Goal: Task Accomplishment & Management: Use online tool/utility

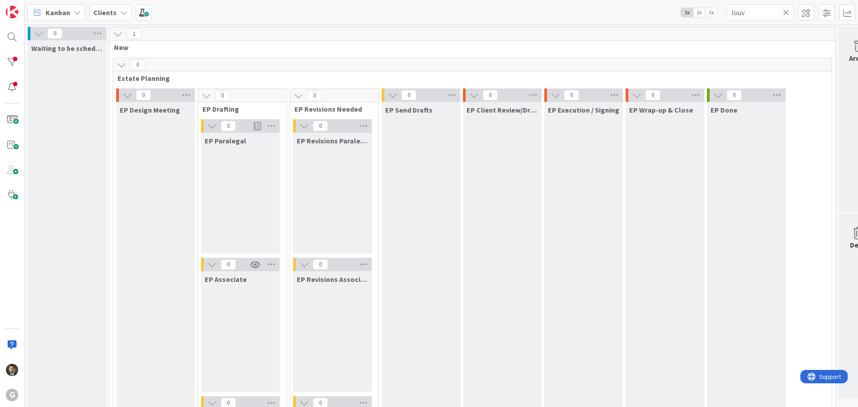
scroll to position [1252, 0]
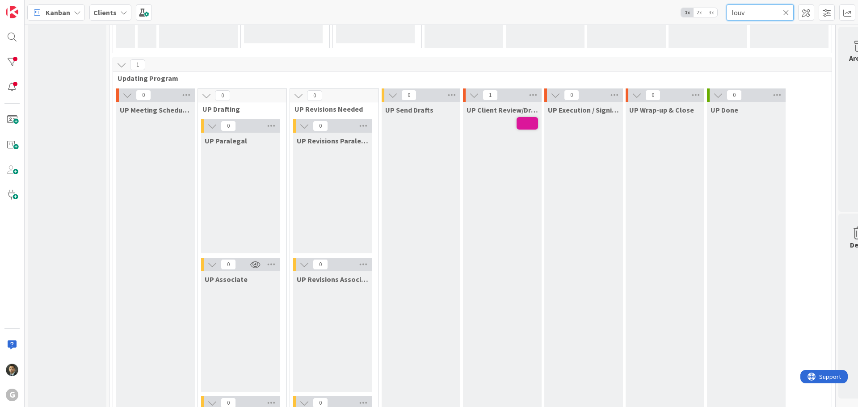
drag, startPoint x: 752, startPoint y: 14, endPoint x: 712, endPoint y: 13, distance: 39.4
click at [713, 14] on div "Kanban Clients 1x 2x 3x louv" at bounding box center [442, 12] width 834 height 25
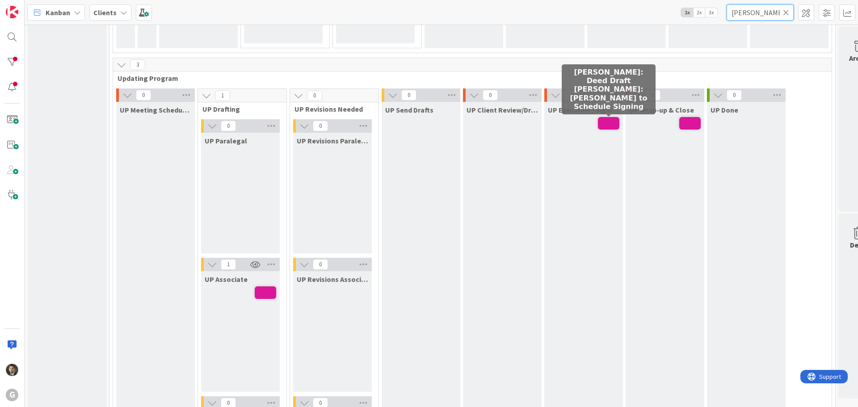
type input "[PERSON_NAME]"
click at [608, 123] on span at bounding box center [608, 123] width 21 height 13
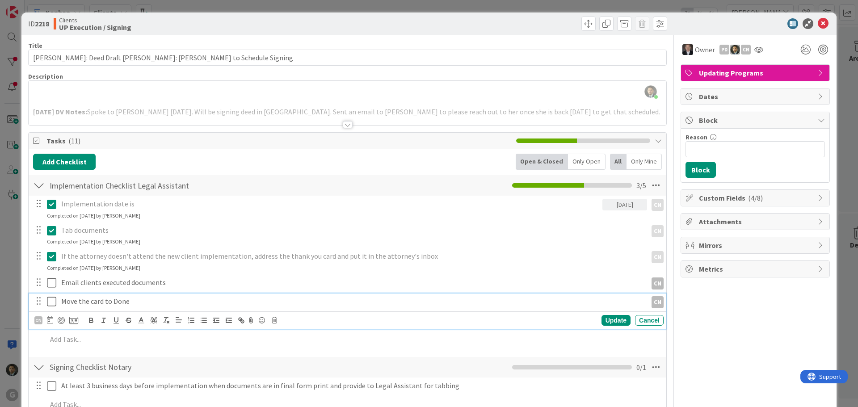
click at [231, 298] on p "Move the card to Done" at bounding box center [352, 301] width 583 height 10
click at [41, 321] on div "CN" at bounding box center [38, 321] width 8 height 8
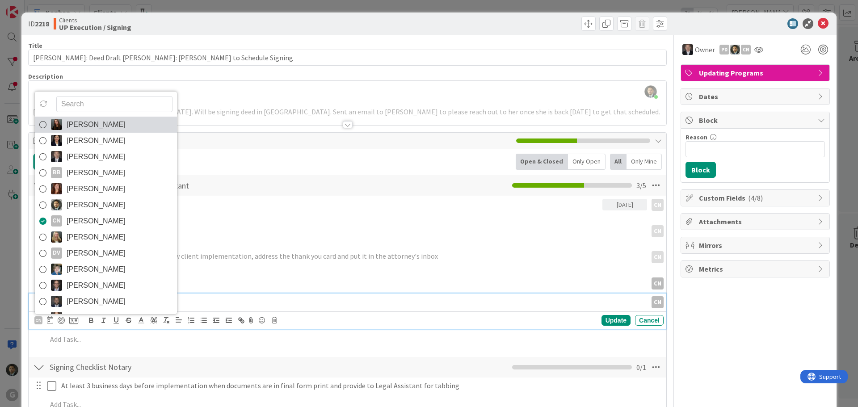
click at [88, 129] on span "[PERSON_NAME]" at bounding box center [96, 124] width 59 height 13
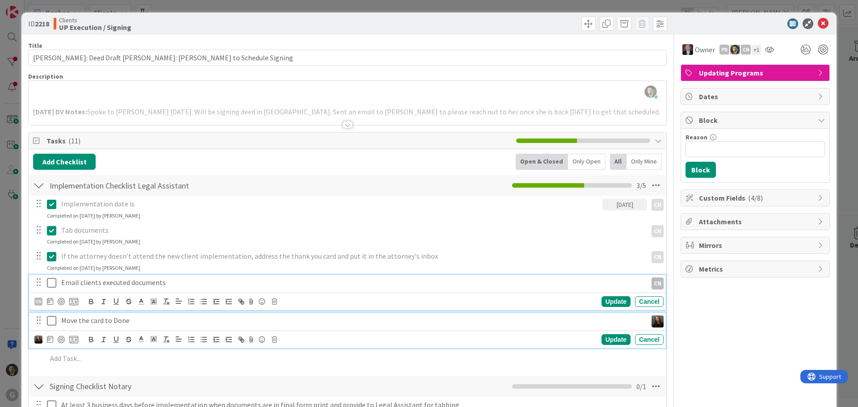
click at [148, 281] on p "Email clients executed documents" at bounding box center [352, 283] width 583 height 10
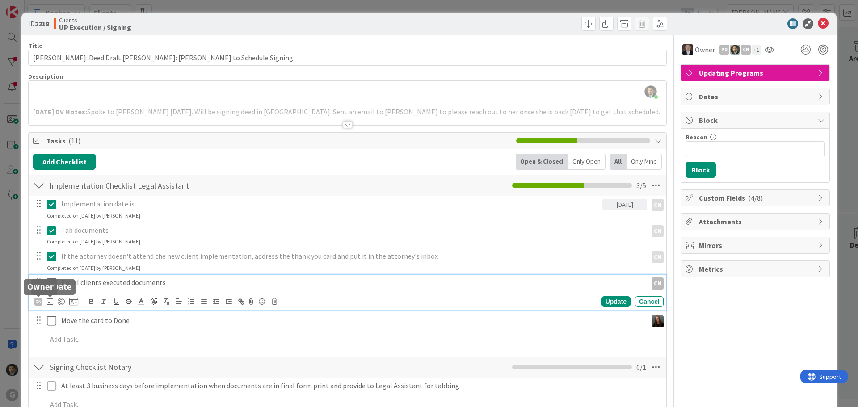
click at [36, 303] on div "CN" at bounding box center [38, 302] width 8 height 8
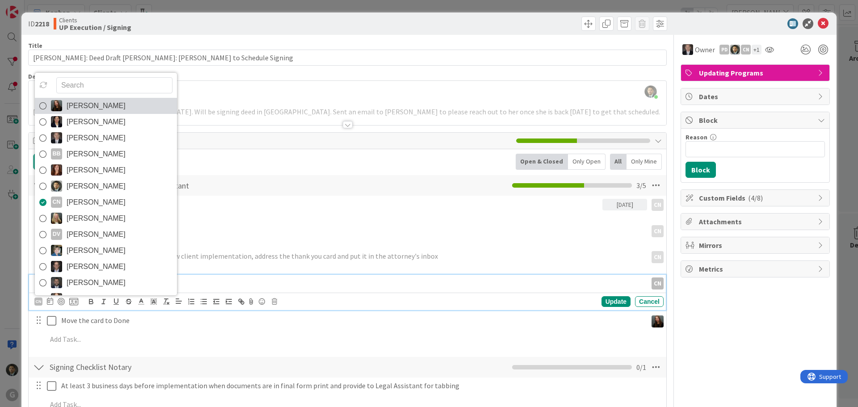
click at [97, 110] on span "[PERSON_NAME]" at bounding box center [96, 105] width 59 height 13
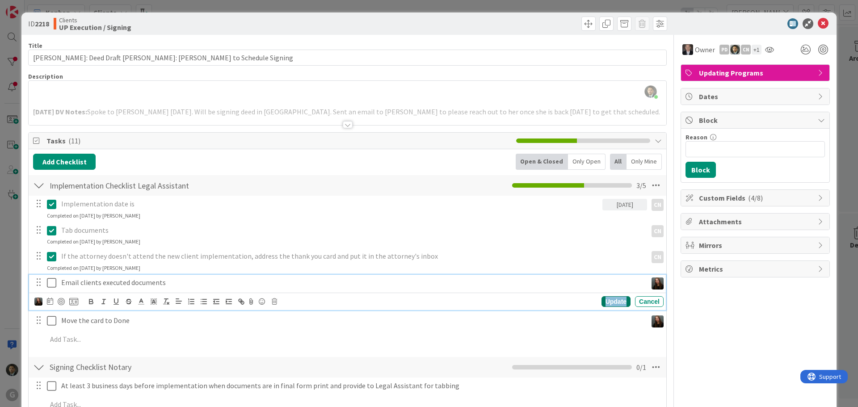
click at [611, 304] on div "Update" at bounding box center [616, 301] width 29 height 11
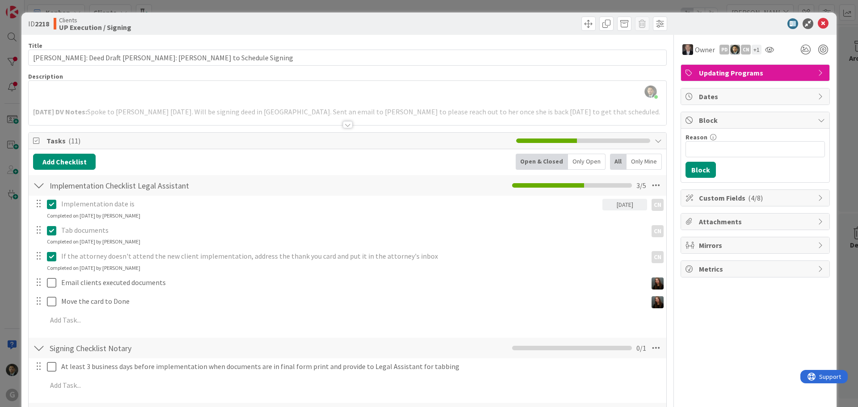
click at [592, 6] on div "ID 2218 Clients UP Execution / Signing Title 65 / 128 [PERSON_NAME]: Deed Draft…" at bounding box center [429, 203] width 858 height 407
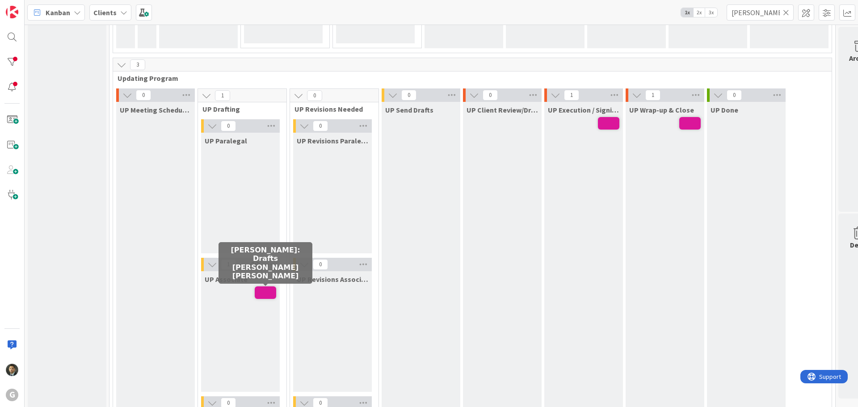
click at [265, 293] on span at bounding box center [265, 293] width 21 height 13
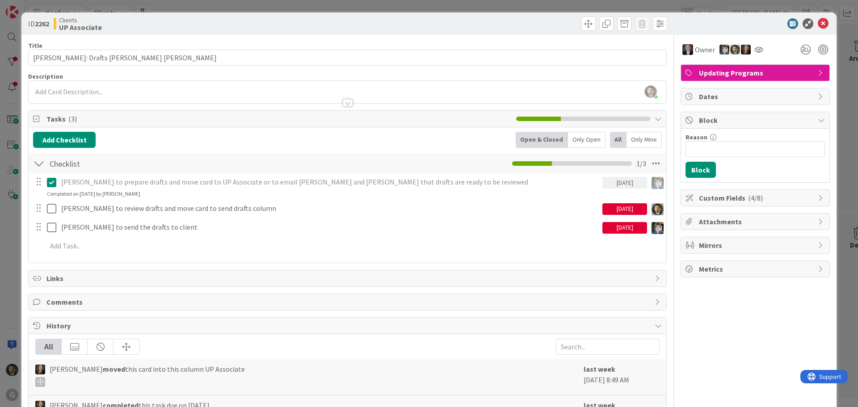
click at [346, 103] on div at bounding box center [348, 102] width 10 height 7
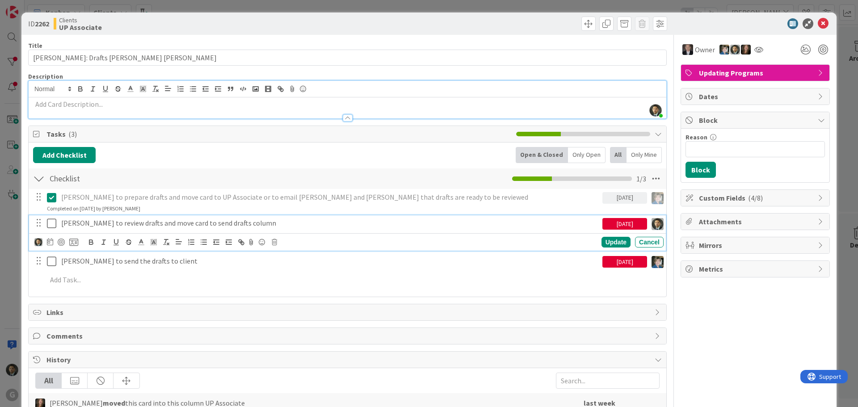
click at [208, 223] on p "[PERSON_NAME] to review drafts and move card to send drafts column" at bounding box center [330, 223] width 538 height 10
drag, startPoint x: 247, startPoint y: 223, endPoint x: 179, endPoint y: 222, distance: 67.5
click at [179, 222] on p "[PERSON_NAME] to review drafts and move card to send drafts column" at bounding box center [330, 223] width 538 height 10
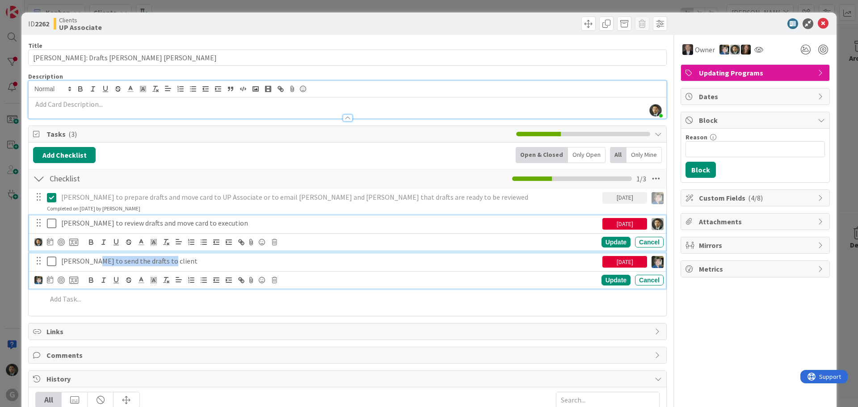
drag, startPoint x: 165, startPoint y: 264, endPoint x: 88, endPoint y: 262, distance: 77.8
click at [88, 262] on p "[PERSON_NAME] to send the drafts to client" at bounding box center [330, 261] width 538 height 10
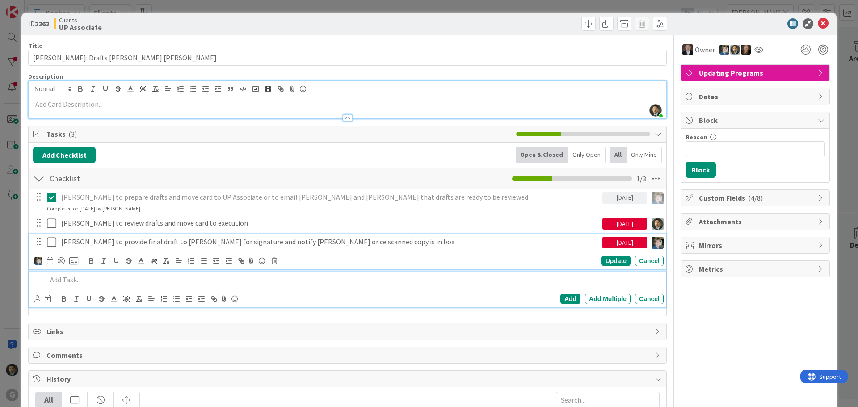
click at [78, 278] on p at bounding box center [353, 280] width 613 height 10
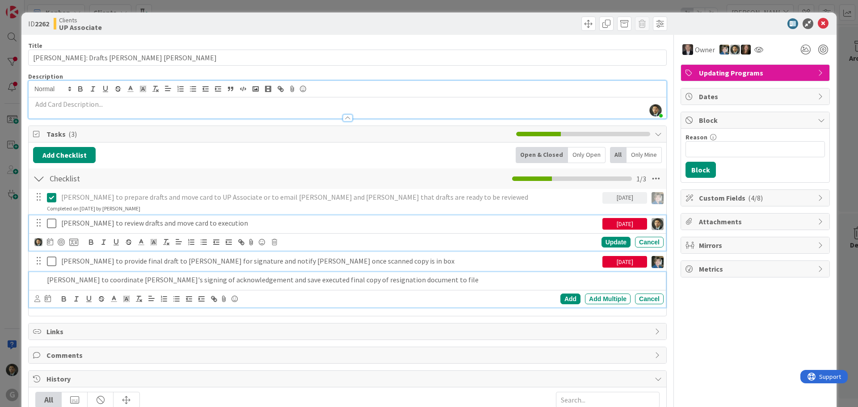
click at [53, 224] on icon at bounding box center [51, 223] width 9 height 11
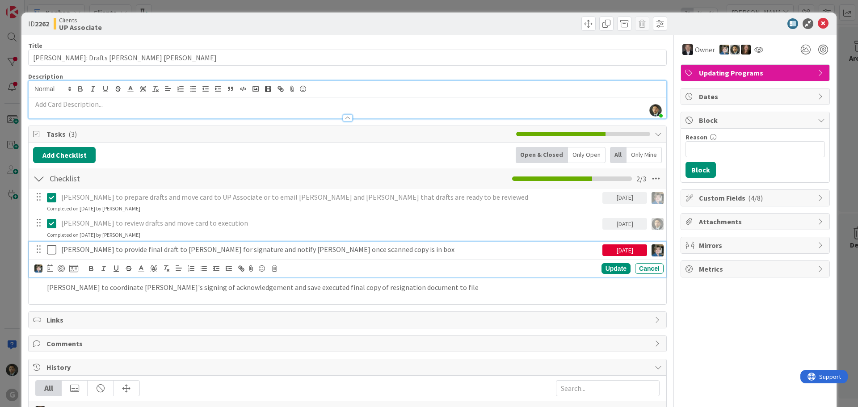
click at [90, 247] on p "[PERSON_NAME] to provide final draft to [PERSON_NAME] for signature and notify …" at bounding box center [330, 250] width 538 height 10
click at [49, 267] on icon at bounding box center [50, 268] width 6 height 7
click at [130, 345] on td "9" at bounding box center [135, 343] width 17 height 17
type input "[DATE]"
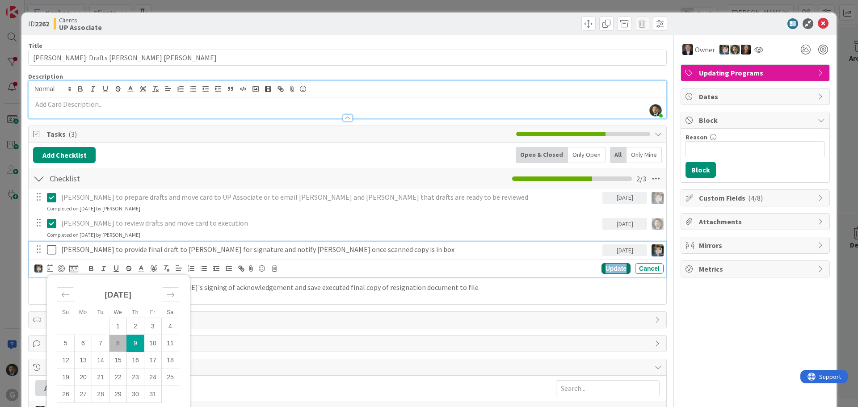
click at [611, 273] on div "Update" at bounding box center [616, 268] width 29 height 11
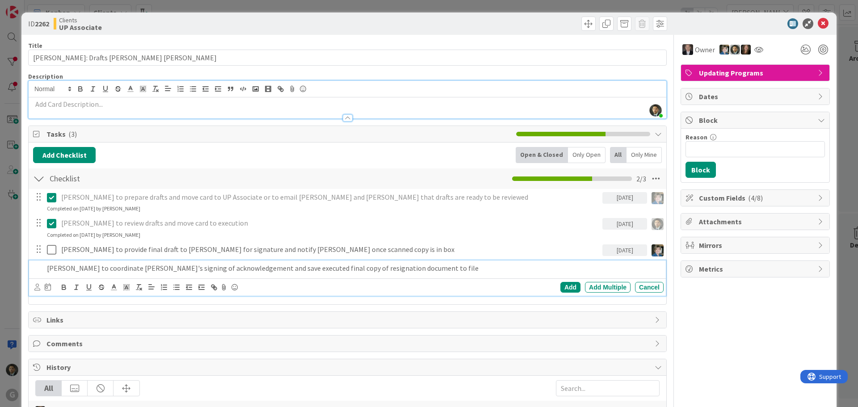
click at [94, 271] on p "[PERSON_NAME] to coordinate [PERSON_NAME]'s signing of acknowledgement and save…" at bounding box center [353, 268] width 613 height 10
click at [38, 286] on icon at bounding box center [37, 287] width 6 height 7
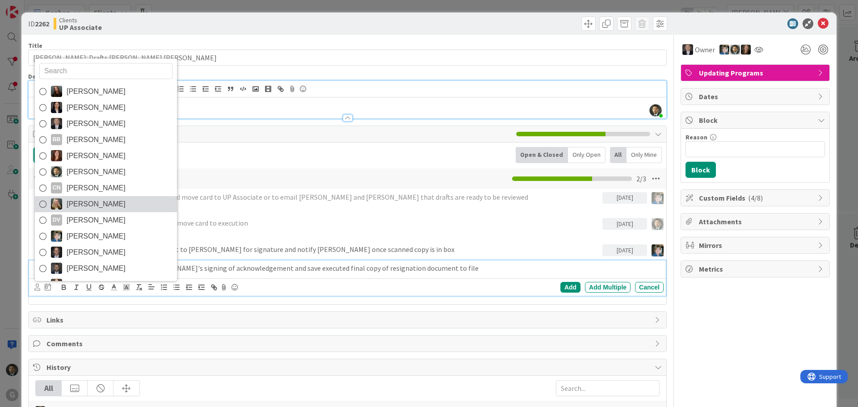
click at [83, 205] on span "[PERSON_NAME]" at bounding box center [96, 204] width 59 height 13
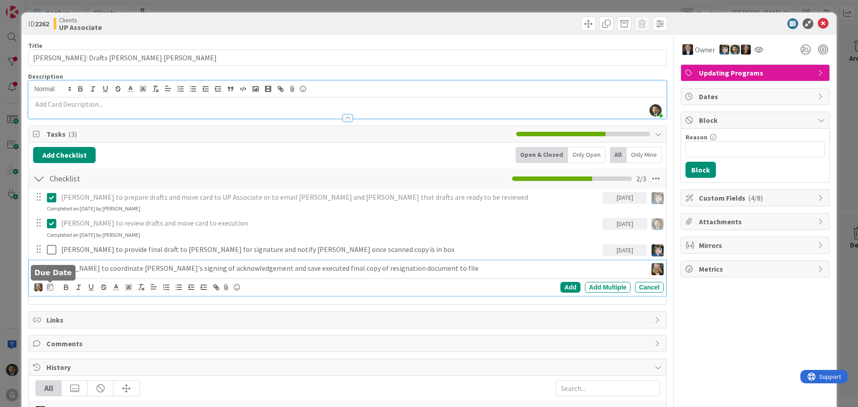
click at [52, 289] on icon at bounding box center [50, 286] width 6 height 7
click at [567, 283] on div "Add" at bounding box center [571, 287] width 20 height 11
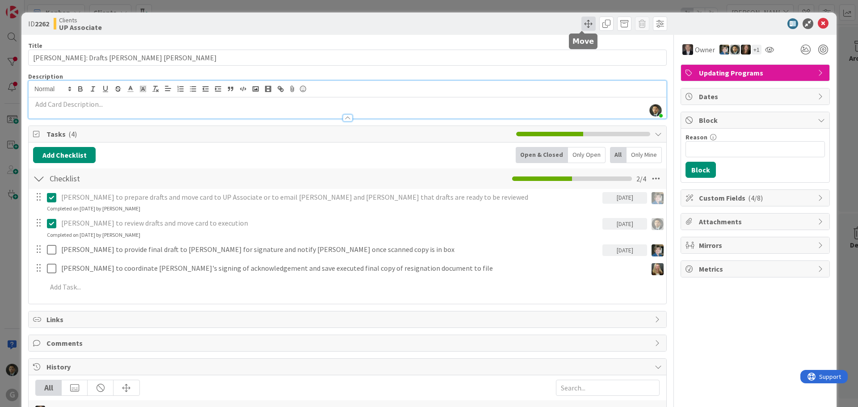
click at [582, 25] on span at bounding box center [589, 24] width 14 height 14
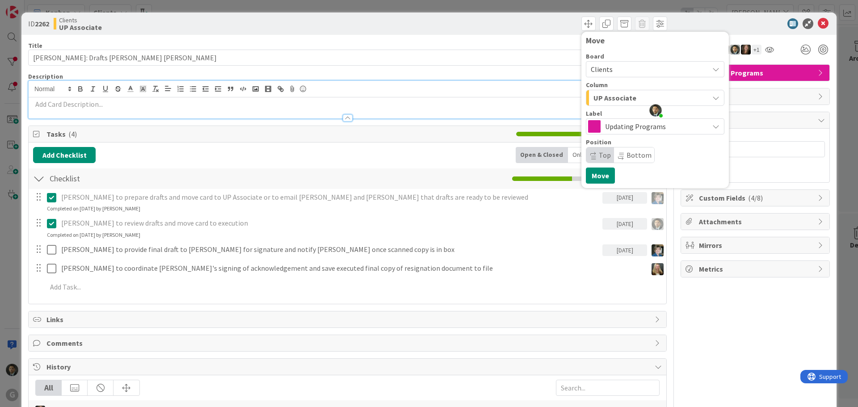
click at [617, 96] on span "UP Associate" at bounding box center [615, 98] width 43 height 12
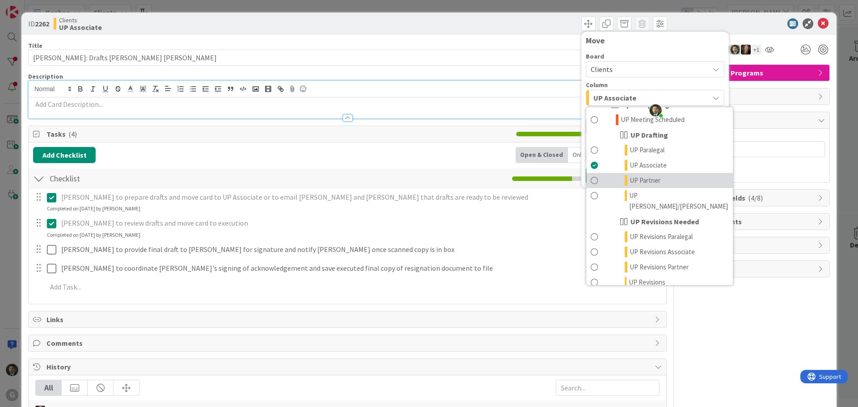
scroll to position [671, 0]
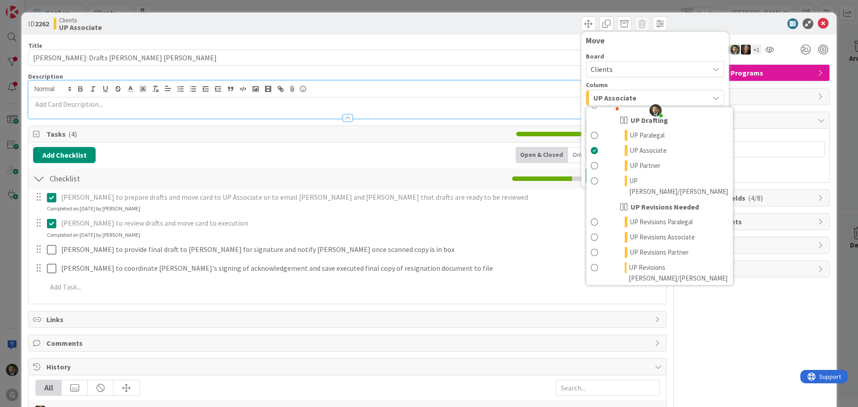
click at [646, 330] on span "UP Execution / Signing" at bounding box center [652, 335] width 63 height 11
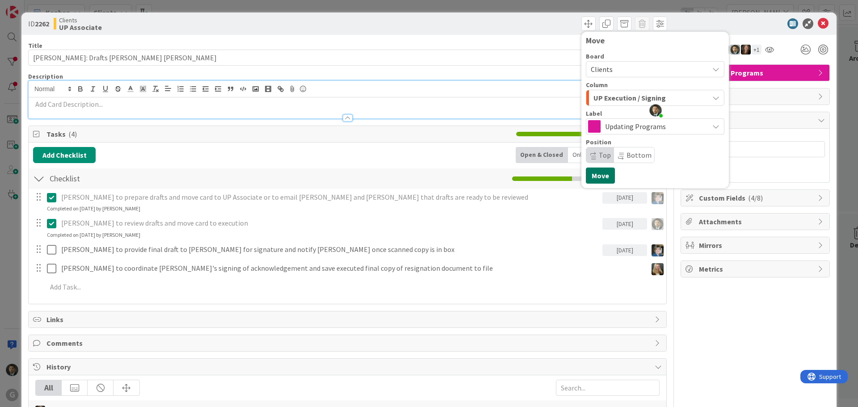
click at [588, 178] on button "Move" at bounding box center [600, 176] width 29 height 16
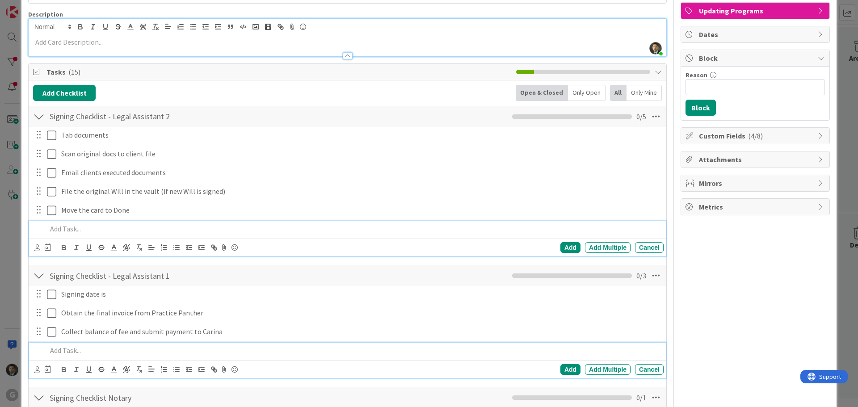
scroll to position [0, 0]
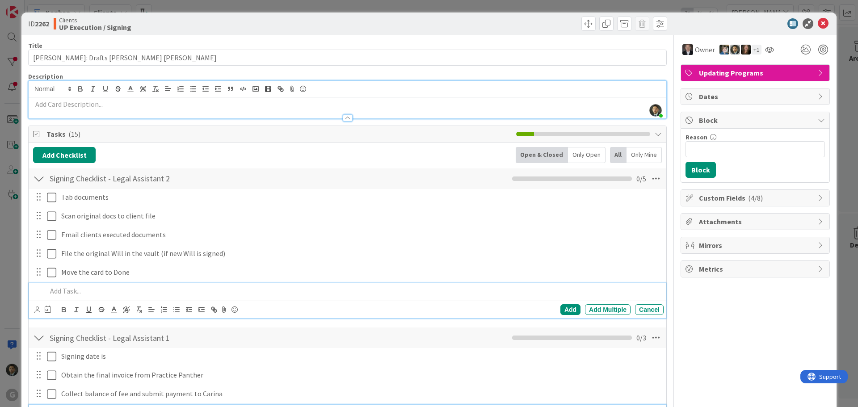
click at [313, 4] on div "ID 2262 Clients UP Execution / Signing Move Move Title 32 / 128 [PERSON_NAME]: …" at bounding box center [429, 203] width 858 height 407
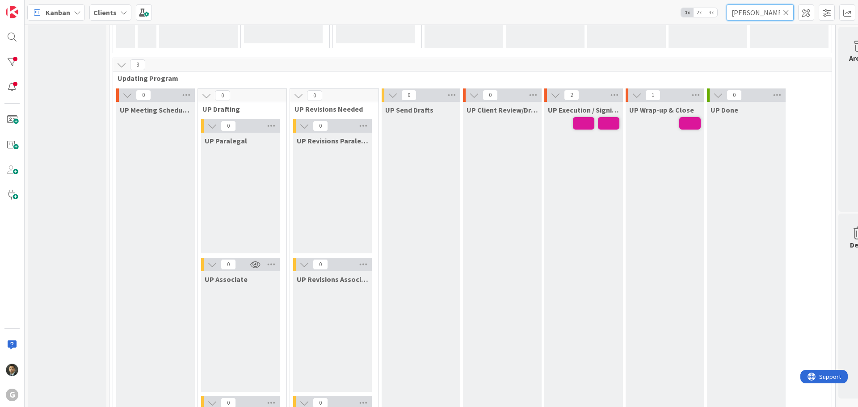
drag, startPoint x: 764, startPoint y: 17, endPoint x: 681, endPoint y: 13, distance: 82.8
click at [681, 13] on div "Kanban Clients 1x 2x 3x [PERSON_NAME]" at bounding box center [442, 12] width 834 height 25
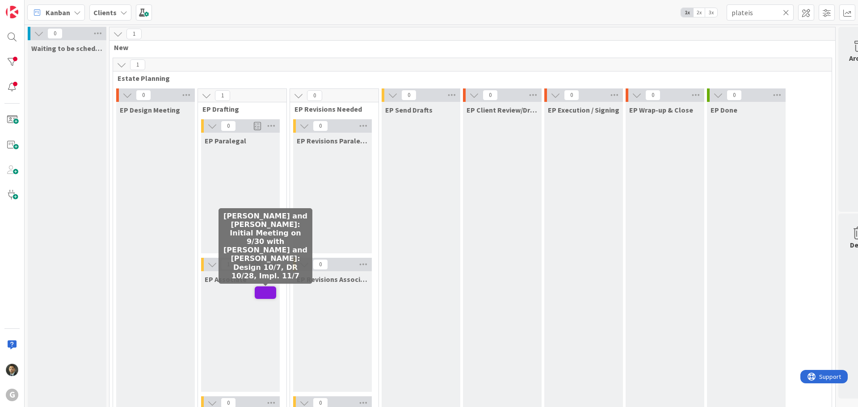
click at [263, 289] on span at bounding box center [265, 293] width 21 height 13
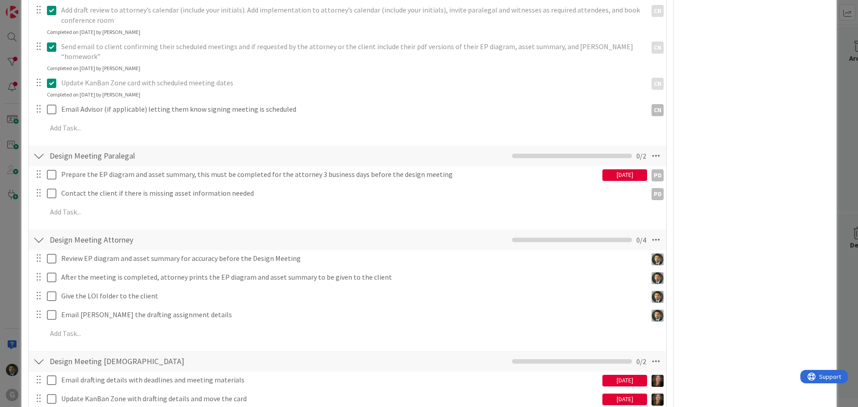
scroll to position [537, 0]
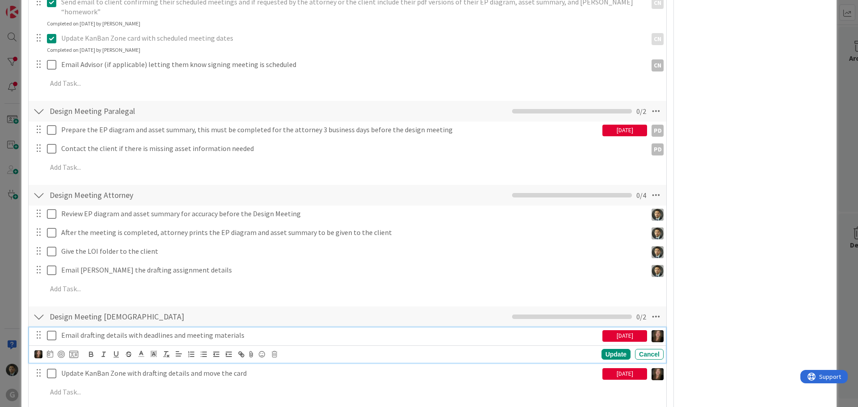
click at [53, 330] on icon at bounding box center [51, 335] width 9 height 11
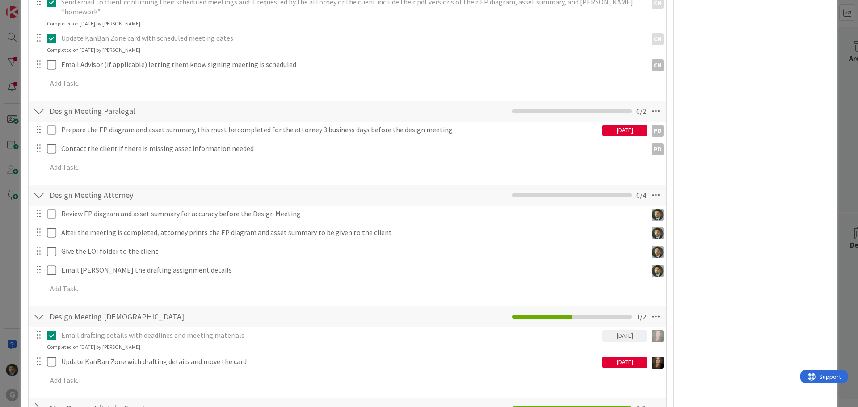
click at [53, 330] on icon at bounding box center [51, 335] width 9 height 11
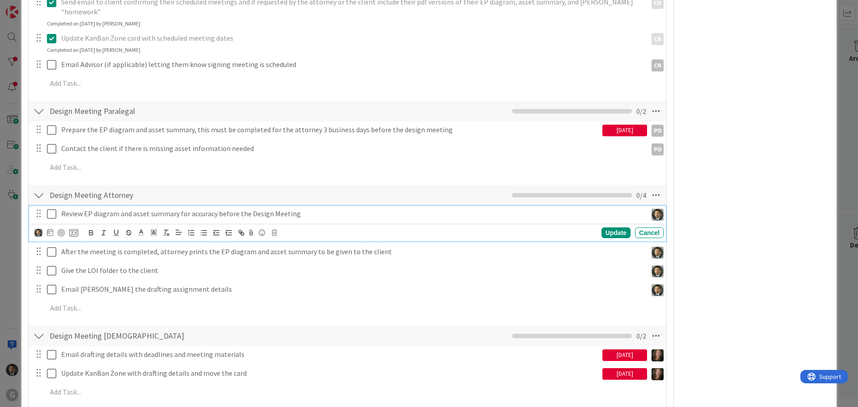
click at [54, 209] on icon at bounding box center [51, 214] width 9 height 11
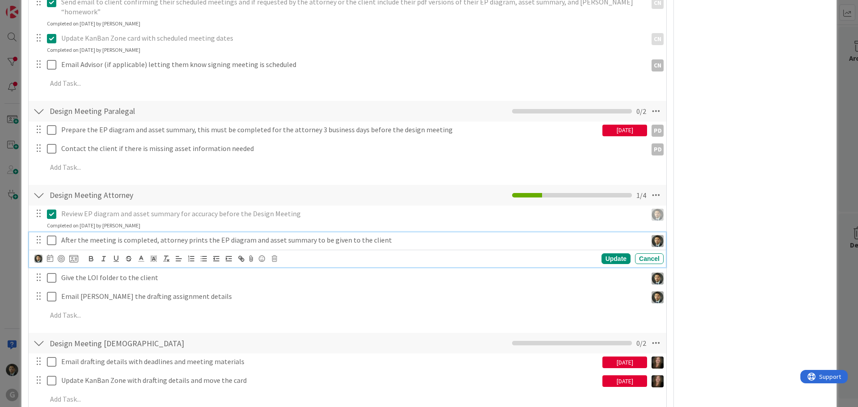
click at [48, 235] on icon at bounding box center [51, 240] width 9 height 11
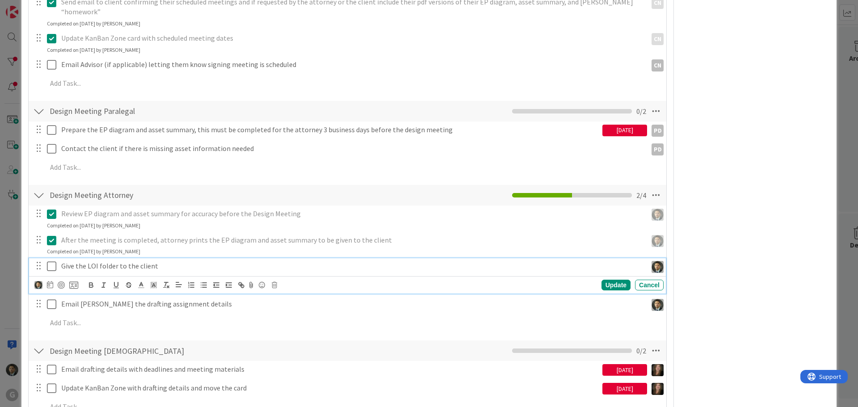
click at [49, 261] on icon at bounding box center [51, 266] width 9 height 11
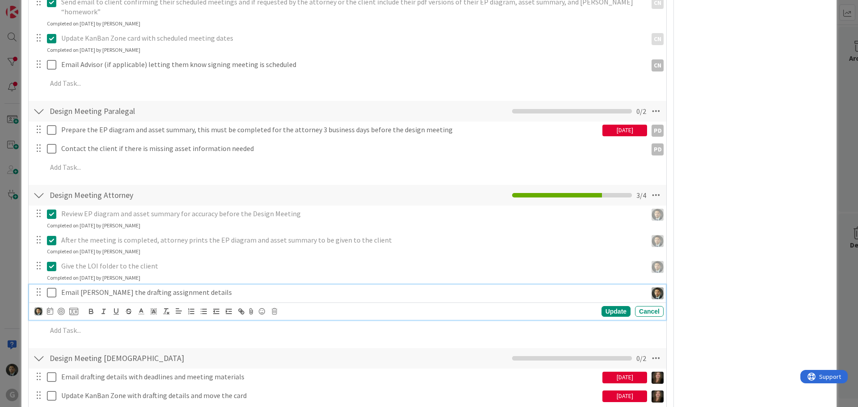
click at [49, 287] on icon at bounding box center [51, 292] width 9 height 11
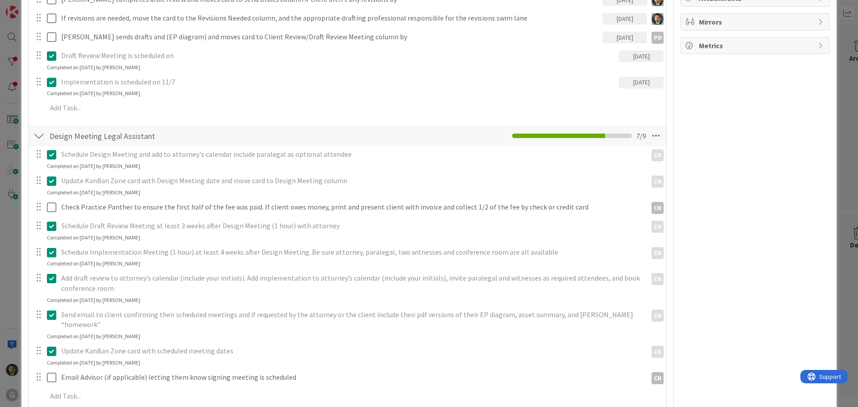
scroll to position [0, 0]
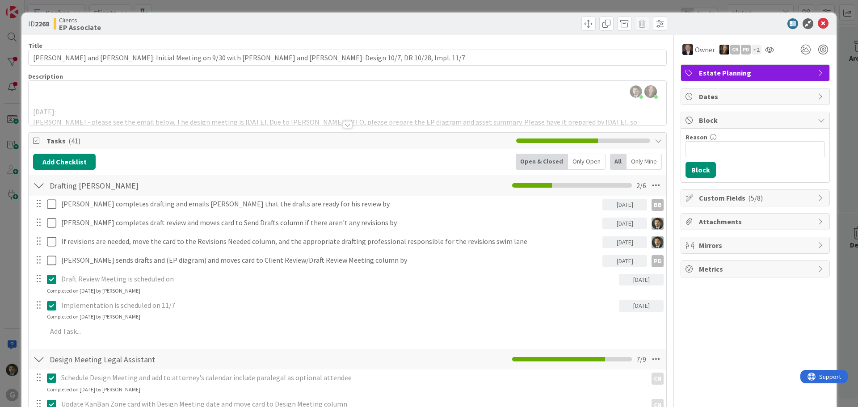
click at [424, 6] on div "ID 2268 Clients EP Associate Title 103 / 128 [PERSON_NAME] and [PERSON_NAME]: I…" at bounding box center [429, 203] width 858 height 407
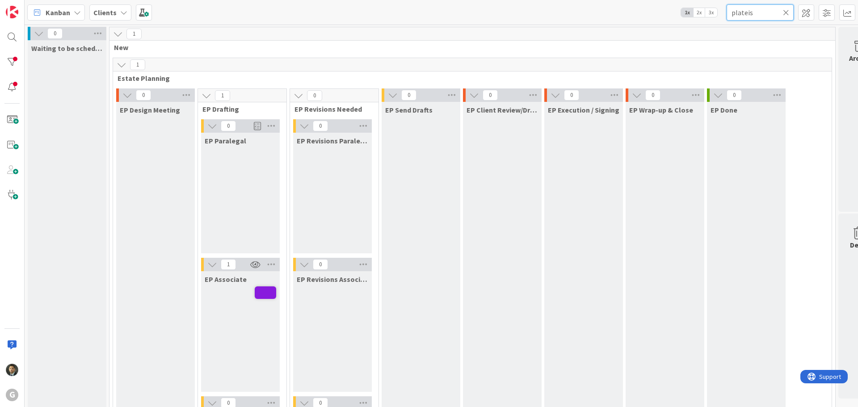
drag, startPoint x: 755, startPoint y: 12, endPoint x: 670, endPoint y: 6, distance: 85.2
click at [670, 6] on div "Kanban Clients 1x 2x 3x plateis" at bounding box center [442, 12] width 834 height 25
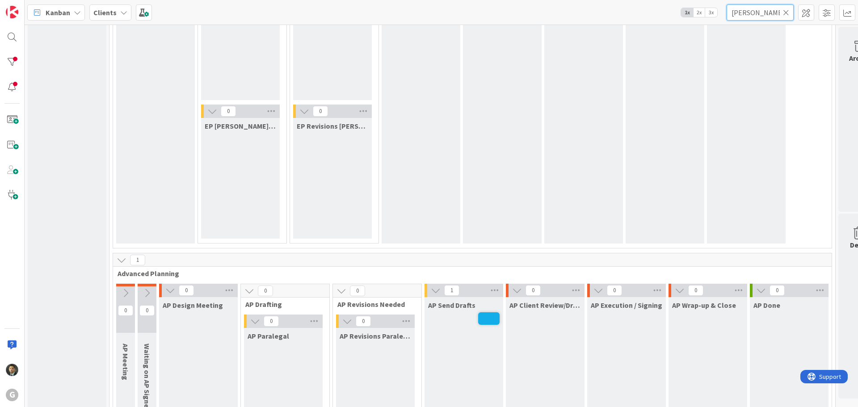
scroll to position [581, 0]
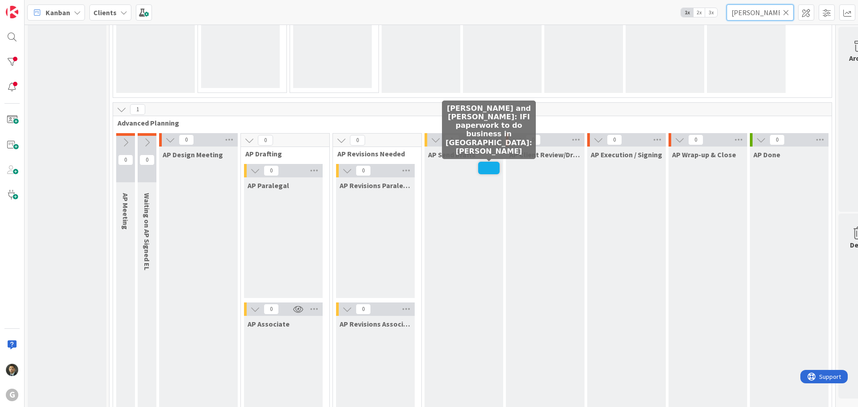
type input "[PERSON_NAME]"
click at [494, 169] on span at bounding box center [488, 168] width 21 height 13
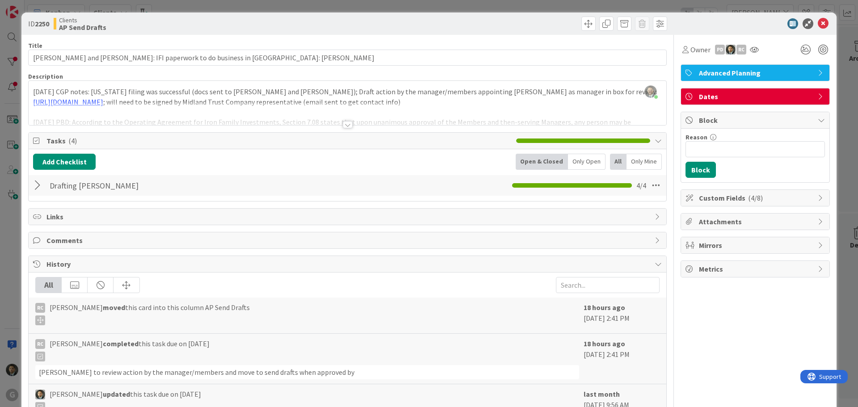
click at [344, 124] on div at bounding box center [348, 124] width 10 height 7
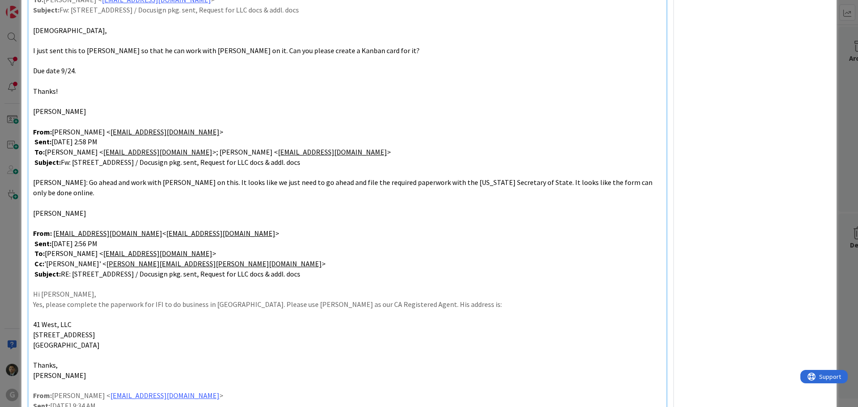
scroll to position [358, 0]
